Goal: Task Accomplishment & Management: Manage account settings

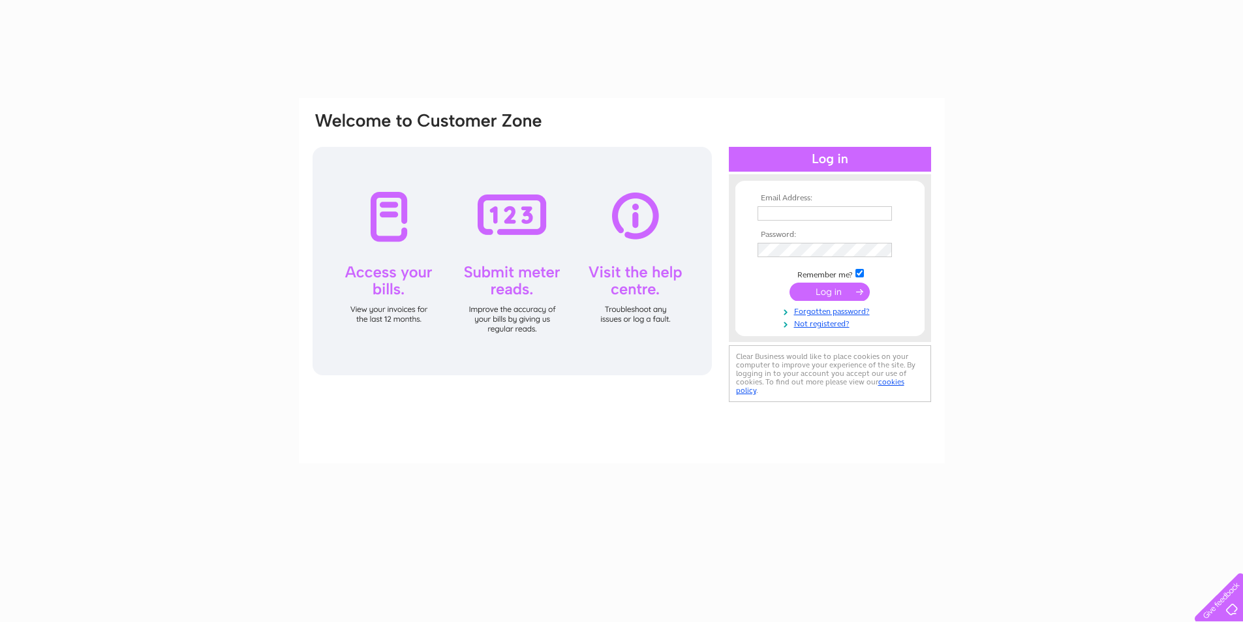
drag, startPoint x: 0, startPoint y: 0, endPoint x: 781, endPoint y: 213, distance: 810.0
click at [781, 213] on input "text" at bounding box center [824, 213] width 134 height 14
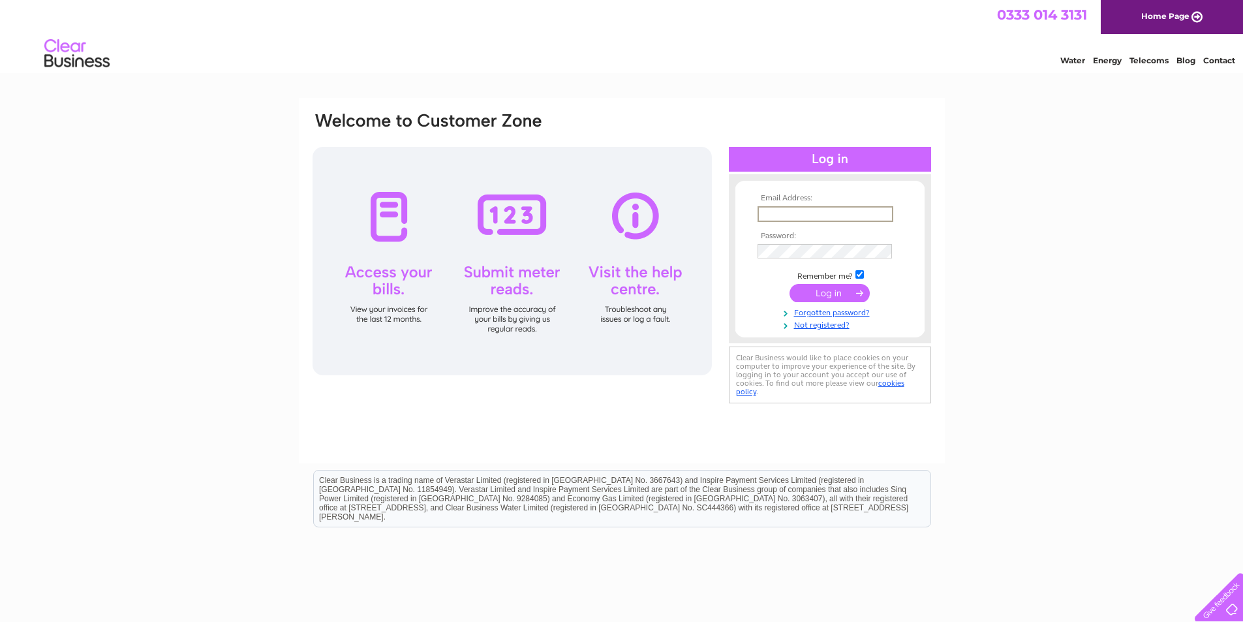
type input "accounts@ramsaysskips.co.uk"
click at [789, 284] on input "submit" at bounding box center [829, 293] width 80 height 18
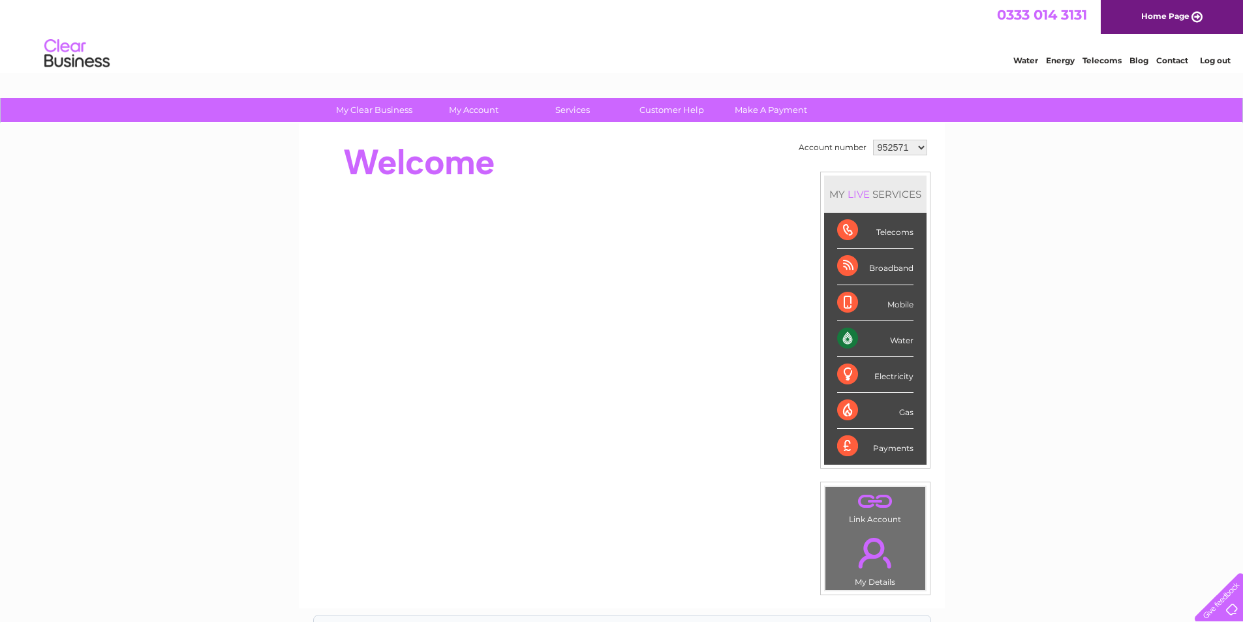
click at [920, 149] on select "952571 1058356 1116108 1117208 1119871" at bounding box center [900, 148] width 54 height 16
select select "1058356"
click at [873, 140] on select "952571 1058356 1116108 1117208 1119871" at bounding box center [900, 148] width 54 height 16
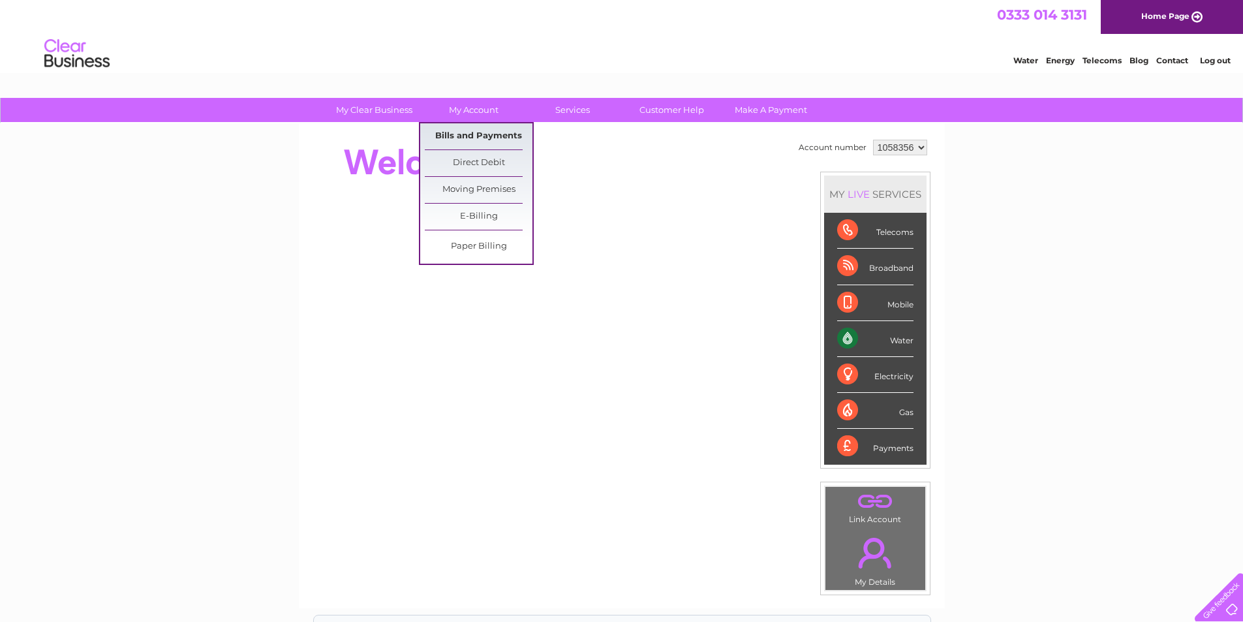
click at [445, 134] on link "Bills and Payments" at bounding box center [479, 136] width 108 height 26
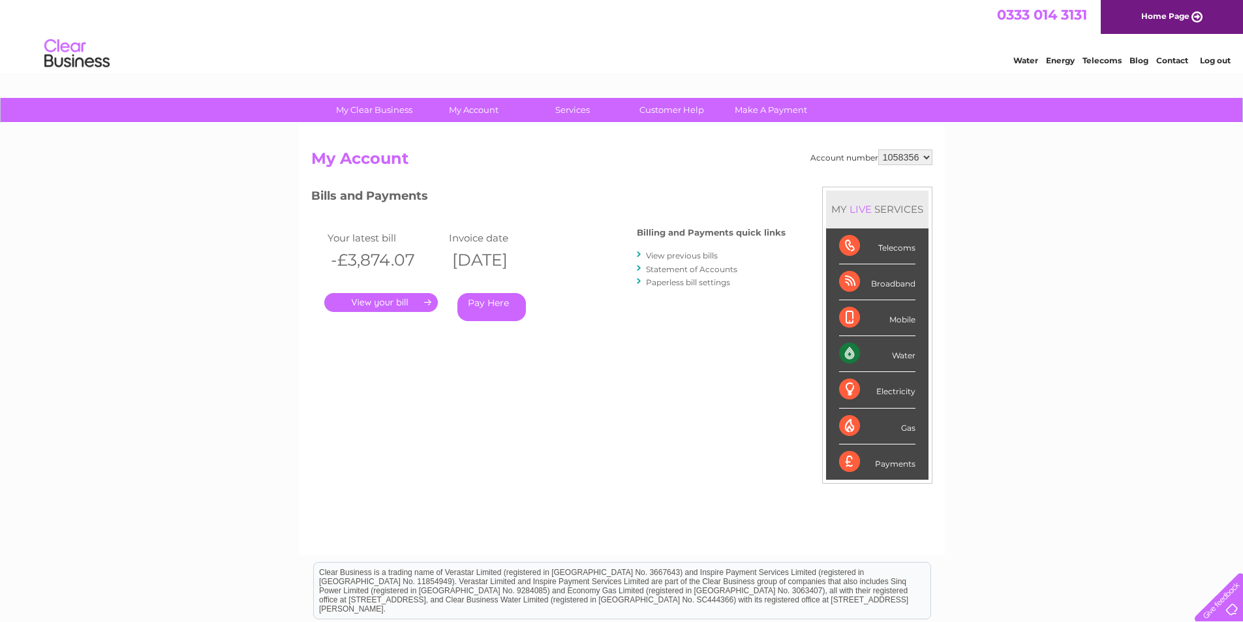
click at [540, 365] on div "Account number 952571 1058356 1116108 1117208 1119871 My Account MY LIVE SERVIC…" at bounding box center [621, 345] width 621 height 393
click at [1166, 60] on link "Contact" at bounding box center [1172, 60] width 32 height 10
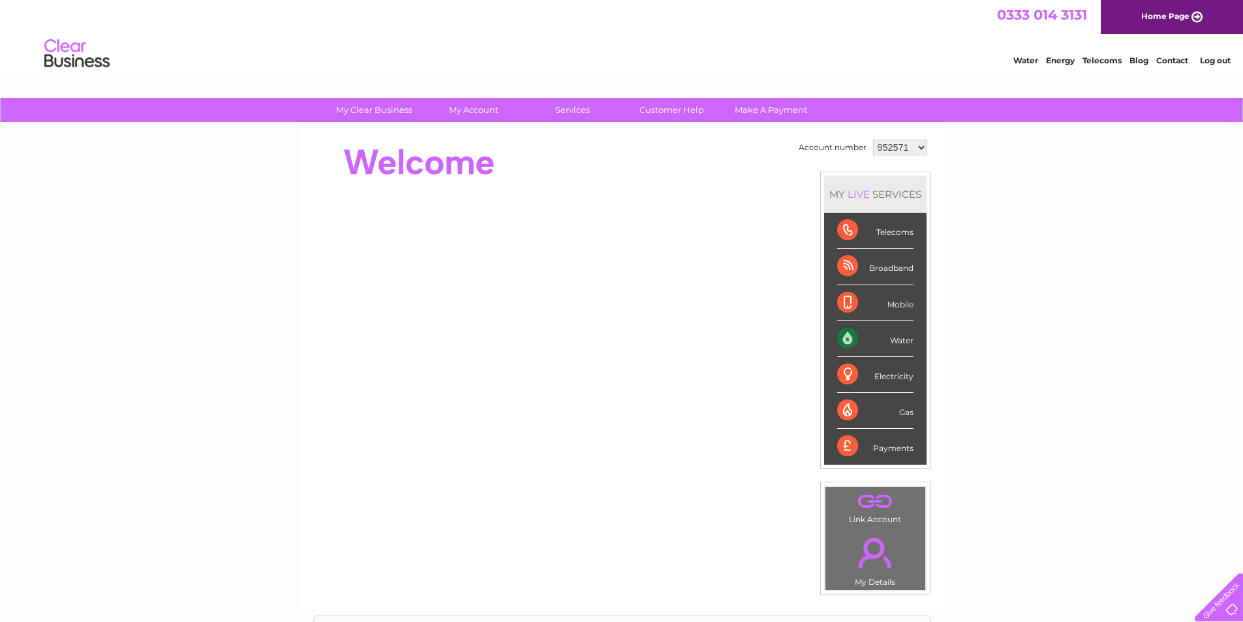
click at [895, 66] on div "Water Energy Telecoms Blog Contact Log out" at bounding box center [621, 55] width 1243 height 42
click at [744, 44] on div "Water Energy Telecoms Blog Contact Log out" at bounding box center [621, 55] width 1243 height 42
select select "1058356"
click at [873, 140] on select "952571 1058356 1116108 1117208 1119871" at bounding box center [900, 148] width 54 height 16
click at [588, 173] on div at bounding box center [548, 162] width 475 height 52
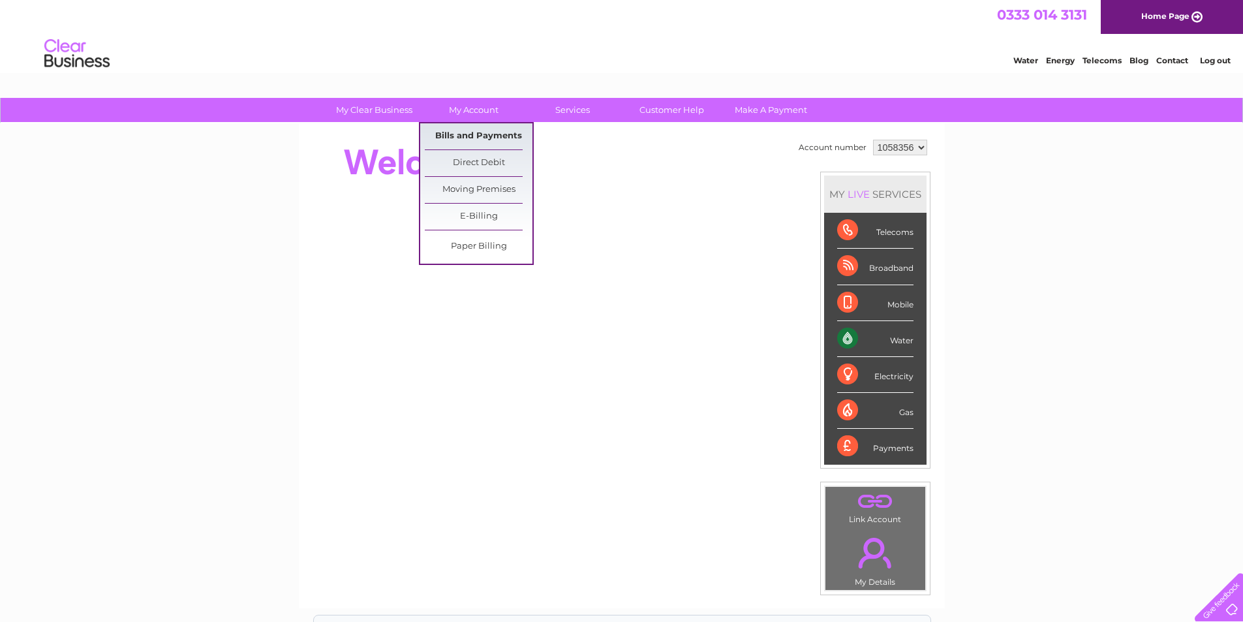
click at [445, 134] on link "Bills and Payments" at bounding box center [479, 136] width 108 height 26
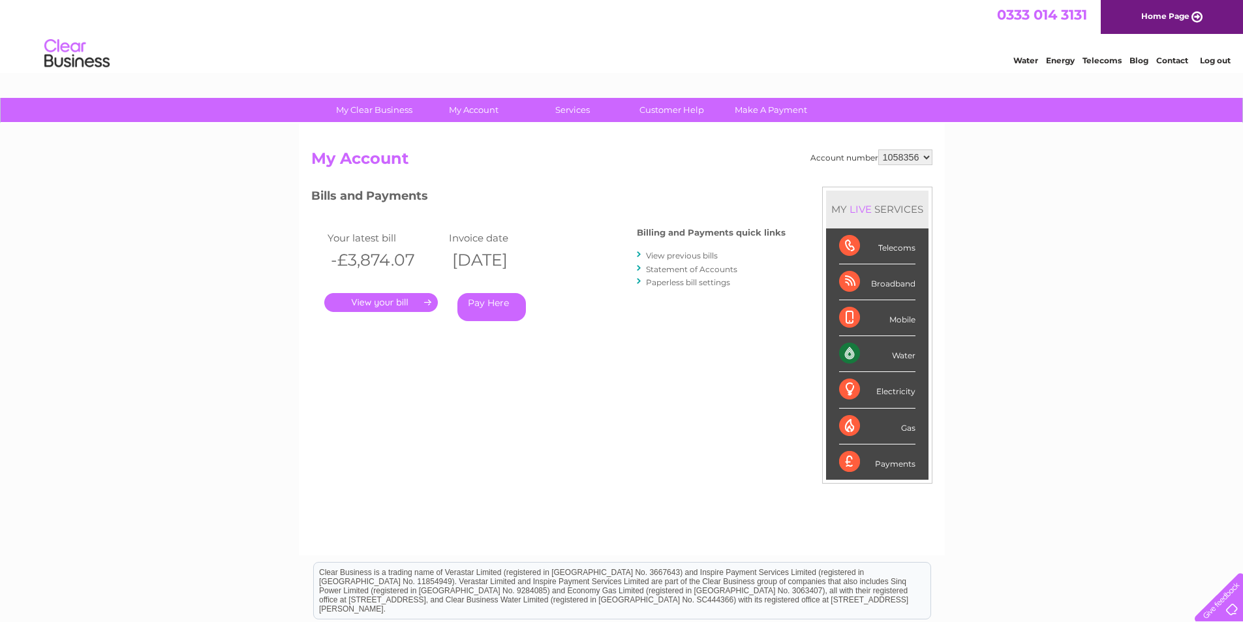
click at [627, 339] on div "Bills and Payments Billing and Payments quick links View previous bills Stateme…" at bounding box center [548, 263] width 474 height 153
